Goal: Information Seeking & Learning: Compare options

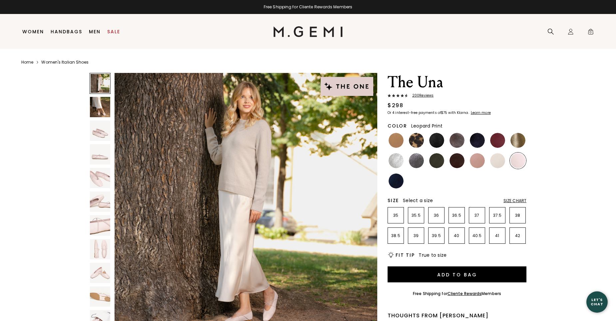
click at [418, 141] on img at bounding box center [416, 140] width 15 height 15
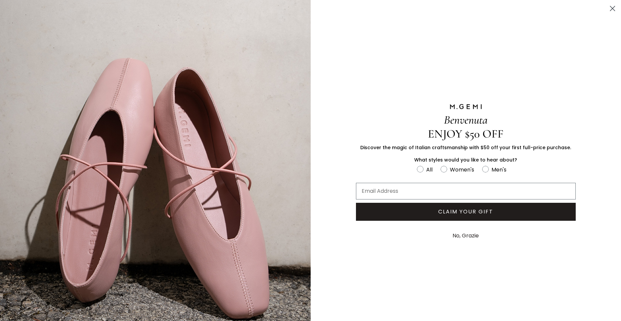
click at [610, 8] on icon "Close dialog" at bounding box center [612, 8] width 5 height 5
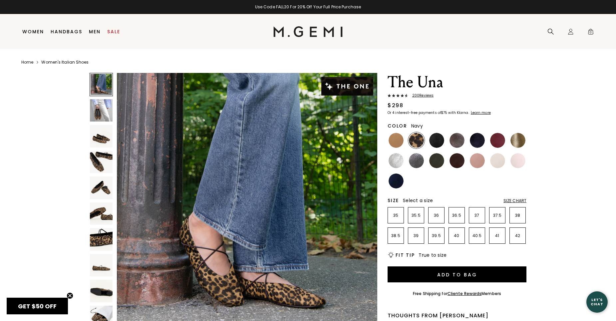
click at [397, 182] on img at bounding box center [396, 181] width 15 height 15
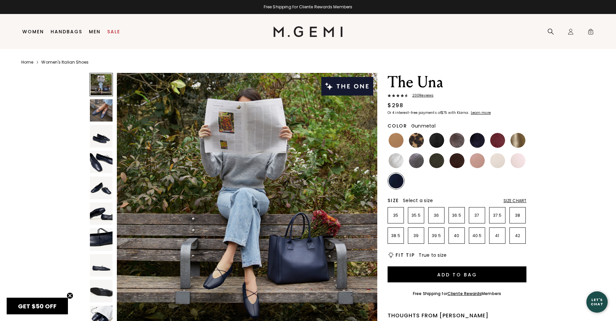
click at [418, 161] on img at bounding box center [416, 160] width 15 height 15
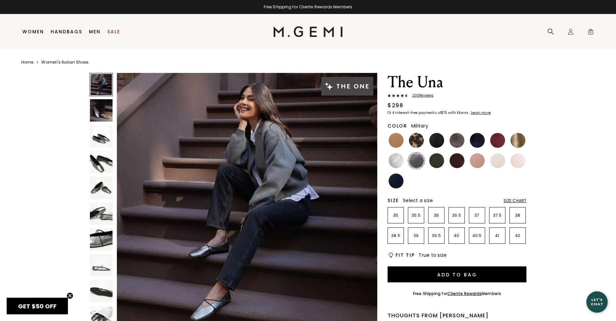
click at [438, 163] on img at bounding box center [436, 160] width 15 height 15
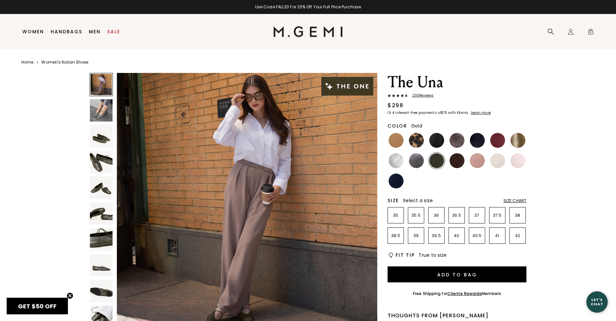
click at [516, 138] on img at bounding box center [518, 140] width 15 height 15
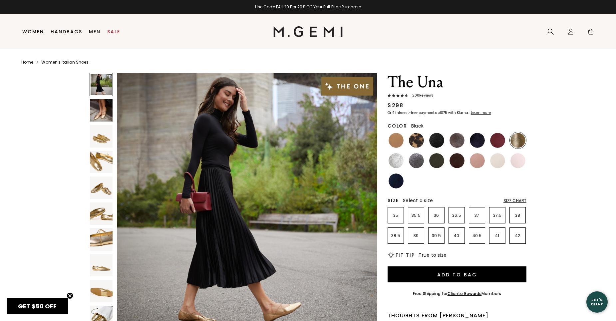
click at [438, 140] on img at bounding box center [436, 140] width 15 height 15
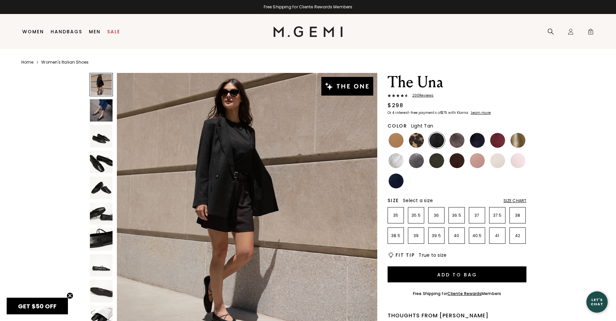
click at [393, 145] on img at bounding box center [396, 140] width 15 height 15
